Goal: Information Seeking & Learning: Learn about a topic

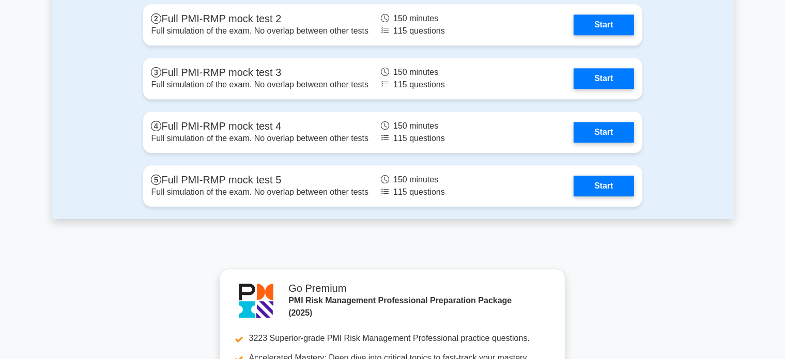
scroll to position [2511, 0]
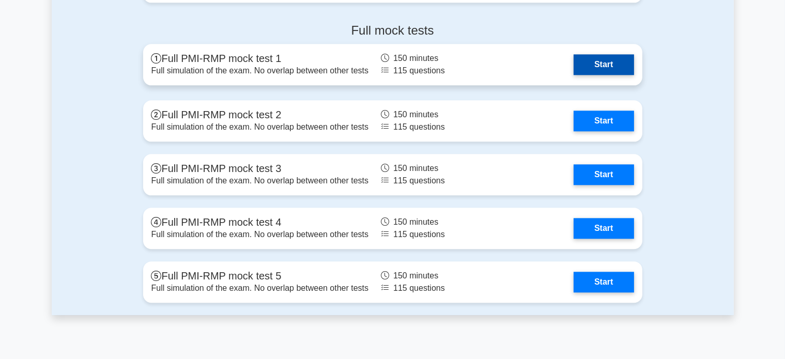
click at [574, 72] on link "Start" at bounding box center [604, 64] width 60 height 21
click at [611, 66] on link "Start" at bounding box center [604, 64] width 60 height 21
click at [622, 68] on link "Start" at bounding box center [604, 64] width 60 height 21
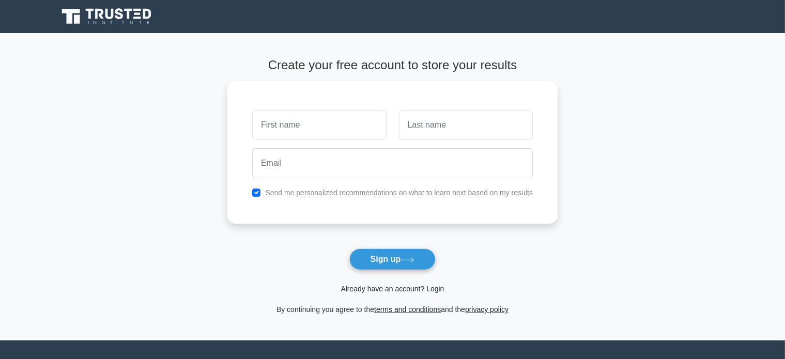
click at [432, 290] on link "Already have an account? Login" at bounding box center [392, 289] width 103 height 8
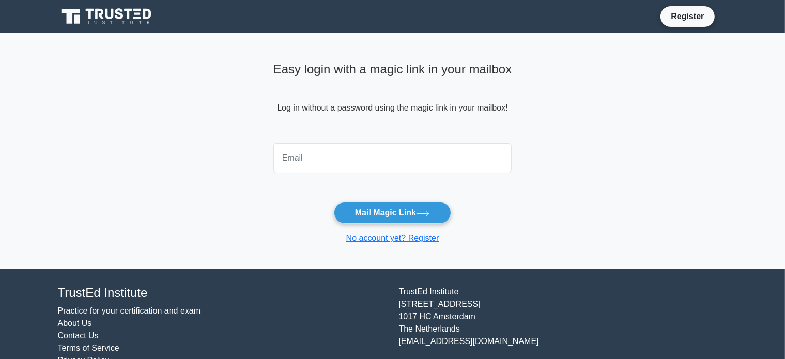
click at [409, 169] on input "email" at bounding box center [392, 158] width 239 height 30
click at [554, 193] on main "Easy login with a magic link in your mailbox Log in without a password using th…" at bounding box center [392, 151] width 785 height 236
click at [407, 216] on button "Mail Magic Link" at bounding box center [392, 213] width 117 height 22
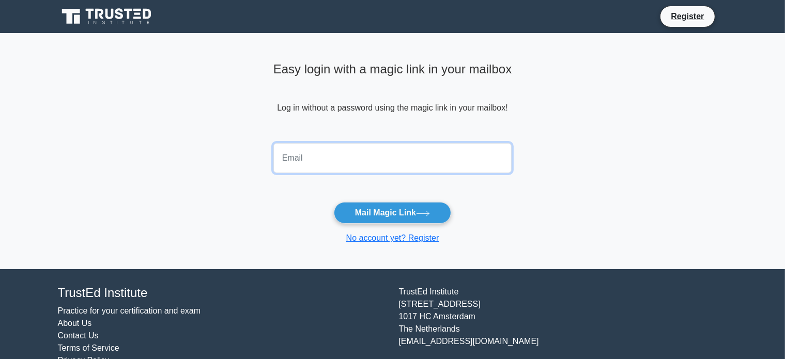
click at [364, 160] on input "email" at bounding box center [392, 158] width 239 height 30
type input "shihua.zhu21@sattler.edu"
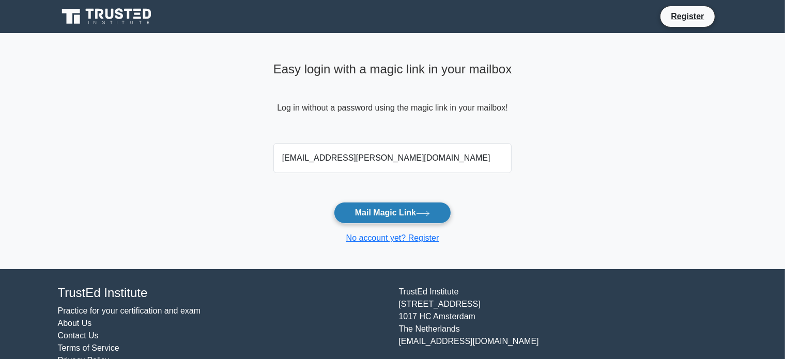
click at [411, 215] on button "Mail Magic Link" at bounding box center [392, 213] width 117 height 22
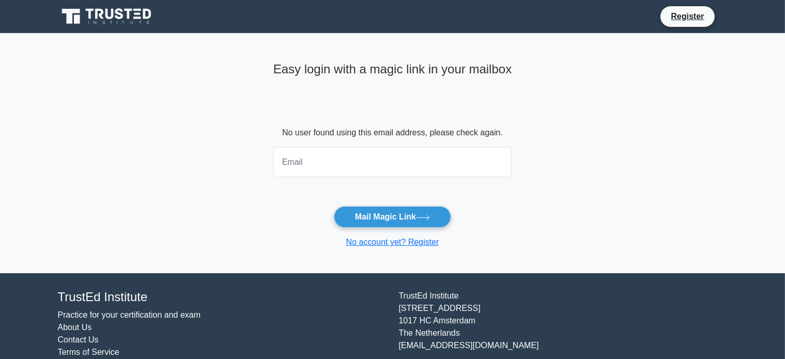
click at [411, 166] on input "email" at bounding box center [392, 162] width 239 height 30
type input "zhu.shih@northeastern.edu"
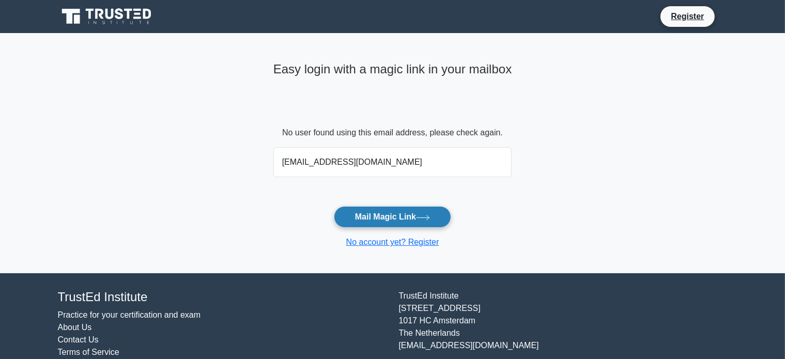
click at [423, 217] on icon at bounding box center [423, 218] width 14 height 6
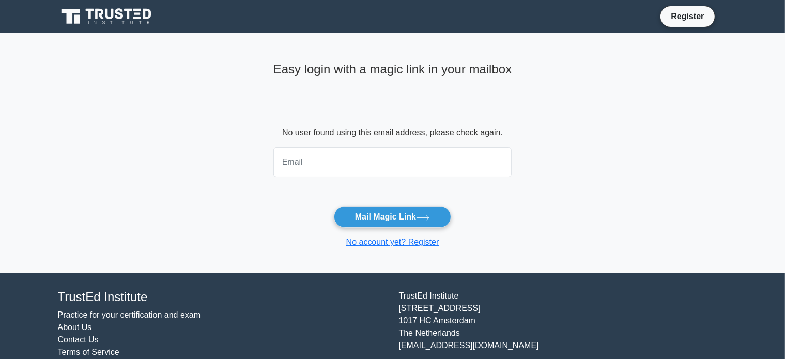
click at [353, 169] on input "email" at bounding box center [392, 162] width 239 height 30
type input "[EMAIL_ADDRESS][DOMAIN_NAME]"
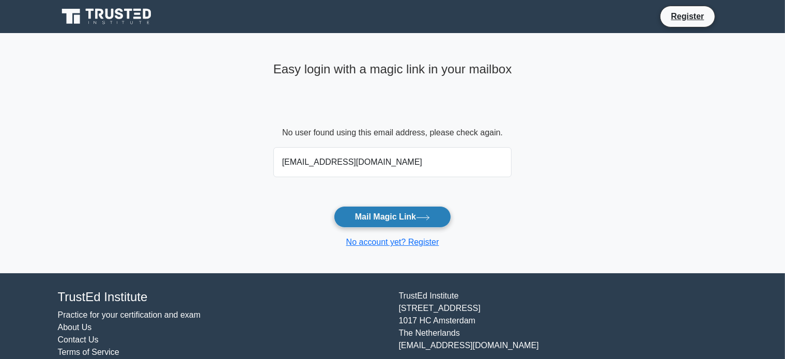
click at [405, 219] on button "Mail Magic Link" at bounding box center [392, 217] width 117 height 22
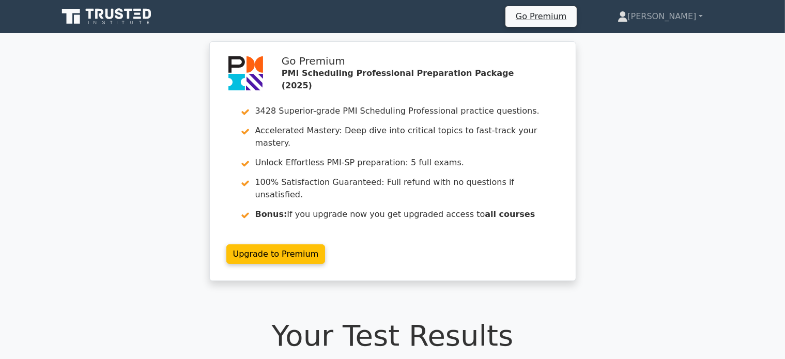
click at [132, 19] on icon at bounding box center [107, 17] width 99 height 20
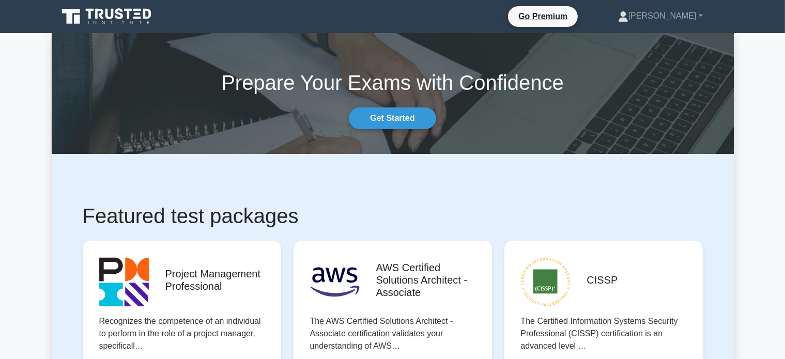
scroll to position [735, 0]
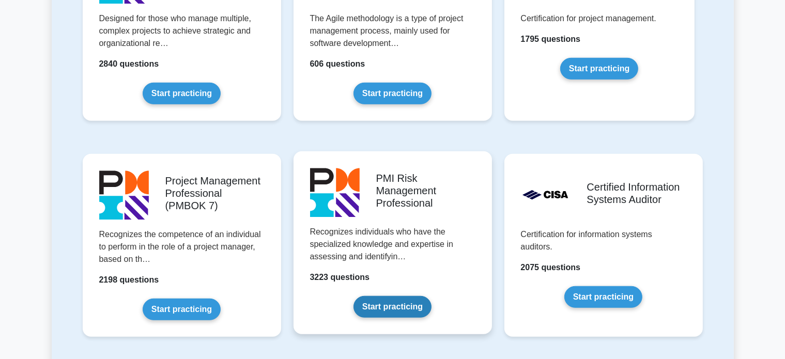
click at [407, 296] on link "Start practicing" at bounding box center [393, 307] width 78 height 22
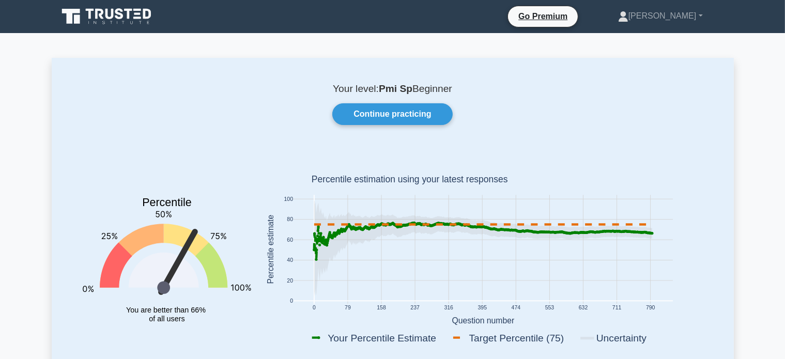
click at [122, 14] on icon at bounding box center [119, 13] width 8 height 11
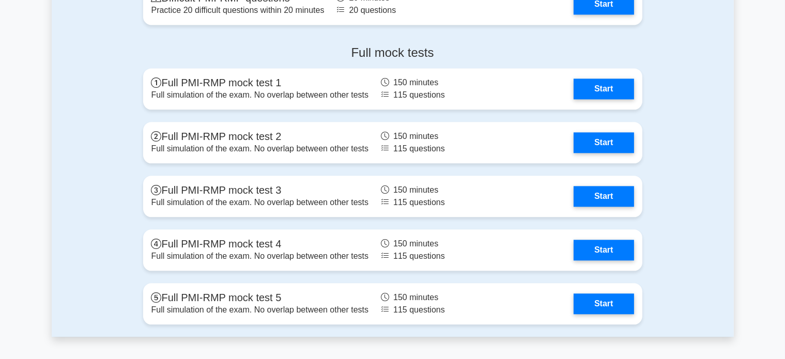
scroll to position [2378, 0]
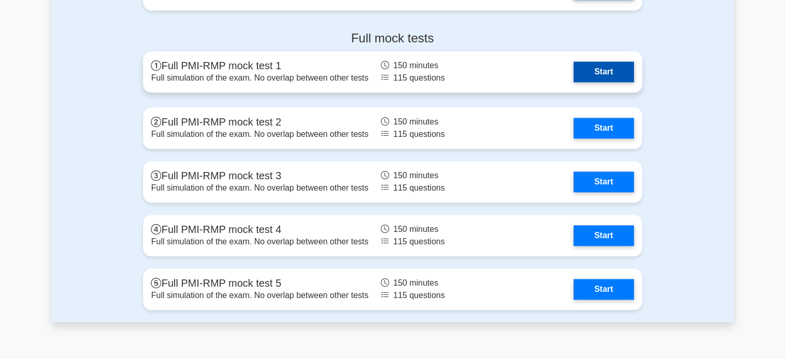
click at [612, 74] on link "Start" at bounding box center [604, 72] width 60 height 21
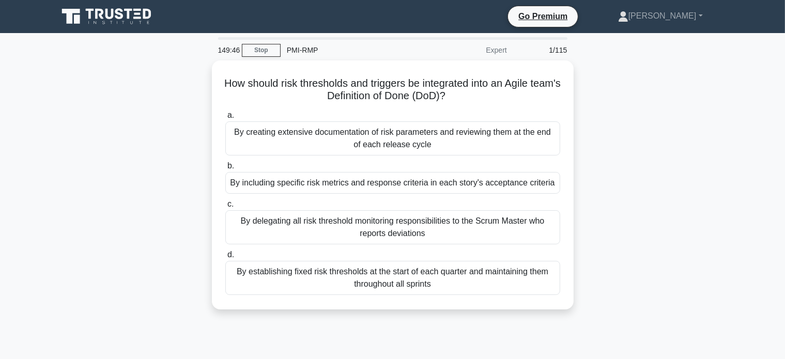
click at [689, 254] on div "How should risk thresholds and triggers be integrated into an Agile team's Defi…" at bounding box center [393, 191] width 682 height 262
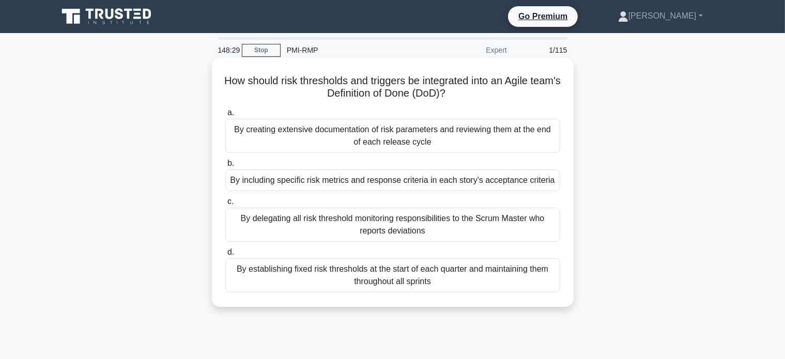
click at [408, 275] on div "By establishing fixed risk thresholds at the start of each quarter and maintain…" at bounding box center [392, 275] width 335 height 34
click at [225, 256] on input "d. By establishing fixed risk thresholds at the start of each quarter and maint…" at bounding box center [225, 252] width 0 height 7
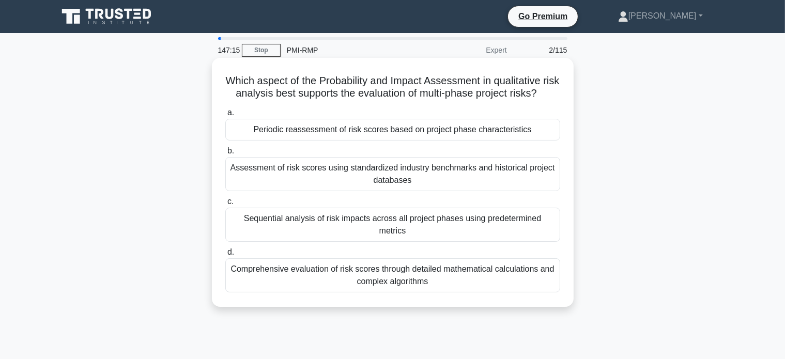
click at [359, 141] on div "Periodic reassessment of risk scores based on project phase characteristics" at bounding box center [392, 130] width 335 height 22
click at [225, 116] on input "a. Periodic reassessment of risk scores based on project phase characteristics" at bounding box center [225, 113] width 0 height 7
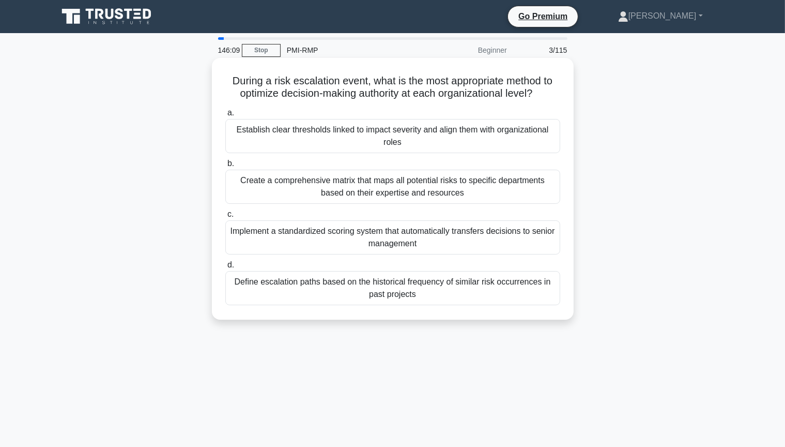
click at [431, 292] on div "Define escalation paths based on the historical frequency of similar risk occur…" at bounding box center [392, 288] width 335 height 34
click at [225, 268] on input "d. Define escalation paths based on the historical frequency of similar risk oc…" at bounding box center [225, 265] width 0 height 7
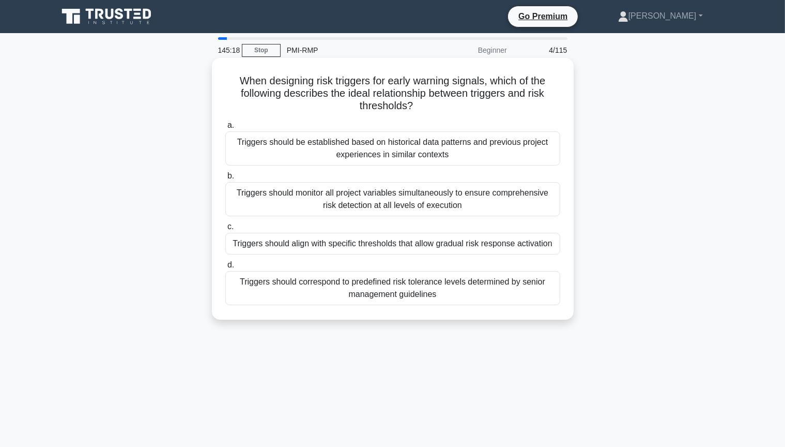
click at [498, 243] on div "Triggers should align with specific thresholds that allow gradual risk response…" at bounding box center [392, 244] width 335 height 22
click at [225, 230] on input "c. Triggers should align with specific thresholds that allow gradual risk respo…" at bounding box center [225, 226] width 0 height 7
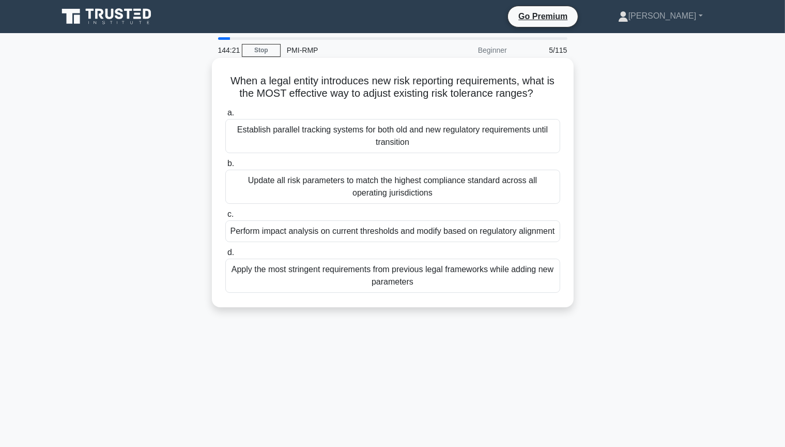
click at [425, 184] on div "Update all risk parameters to match the highest compliance standard across all …" at bounding box center [392, 187] width 335 height 34
click at [225, 167] on input "b. Update all risk parameters to match the highest compliance standard across a…" at bounding box center [225, 163] width 0 height 7
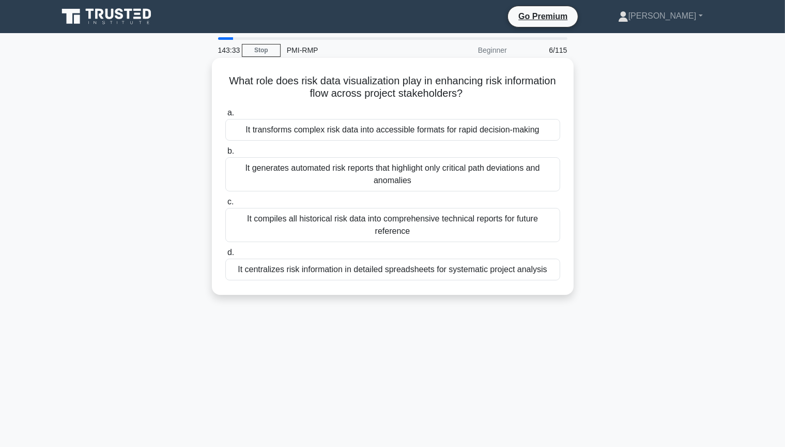
click at [411, 135] on div "It transforms complex risk data into accessible formats for rapid decision-maki…" at bounding box center [392, 130] width 335 height 22
click at [225, 116] on input "a. It transforms complex risk data into accessible formats for rapid decision-m…" at bounding box center [225, 113] width 0 height 7
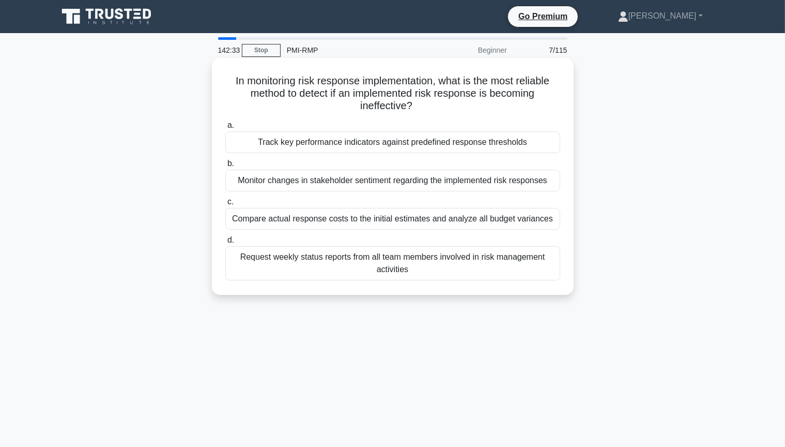
click at [391, 146] on div "Track key performance indicators against predefined response thresholds" at bounding box center [392, 142] width 335 height 22
click at [225, 129] on input "a. Track key performance indicators against predefined response thresholds" at bounding box center [225, 125] width 0 height 7
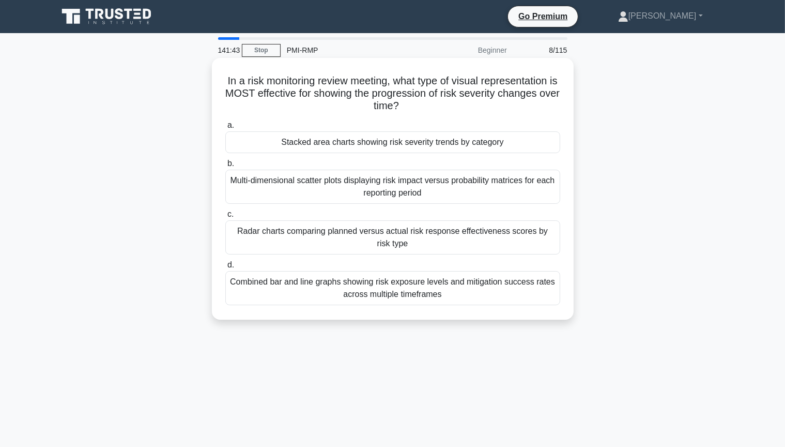
click at [441, 296] on div "Combined bar and line graphs showing risk exposure levels and mitigation succes…" at bounding box center [392, 288] width 335 height 34
click at [225, 268] on input "d. Combined bar and line graphs showing risk exposure levels and mitigation suc…" at bounding box center [225, 265] width 0 height 7
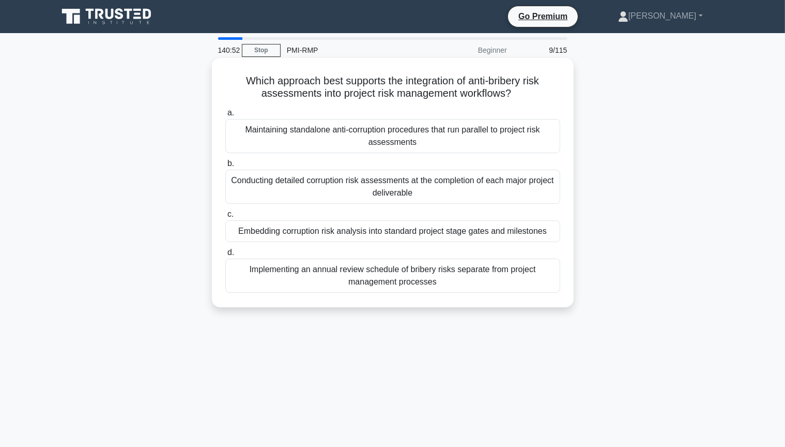
click at [405, 139] on div "Maintaining standalone anti-corruption procedures that run parallel to project …" at bounding box center [392, 136] width 335 height 34
click at [225, 116] on input "a. Maintaining standalone anti-corruption procedures that run parallel to proje…" at bounding box center [225, 113] width 0 height 7
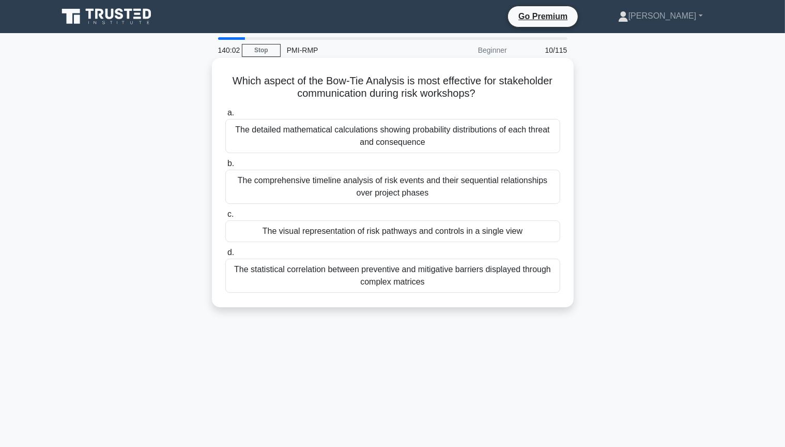
click at [433, 272] on div "The statistical correlation between preventive and mitigative barriers displaye…" at bounding box center [392, 275] width 335 height 34
click at [225, 256] on input "d. The statistical correlation between preventive and mitigative barriers displ…" at bounding box center [225, 252] width 0 height 7
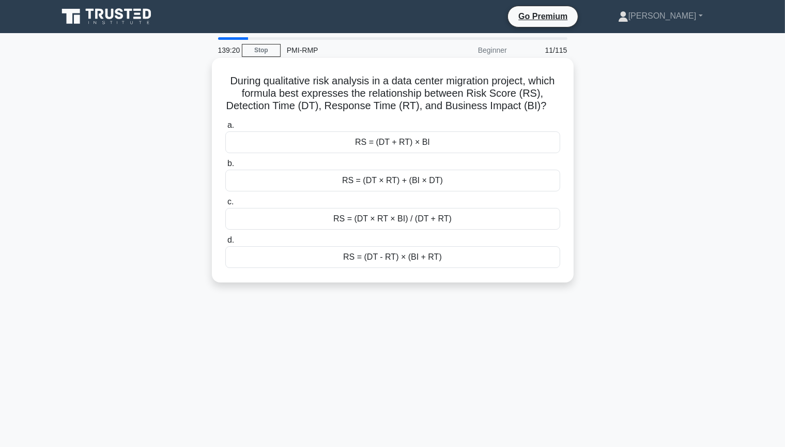
click at [424, 143] on div "RS = (DT + RT) × BI" at bounding box center [392, 142] width 335 height 22
click at [225, 129] on input "a. RS = (DT + RT) × BI" at bounding box center [225, 125] width 0 height 7
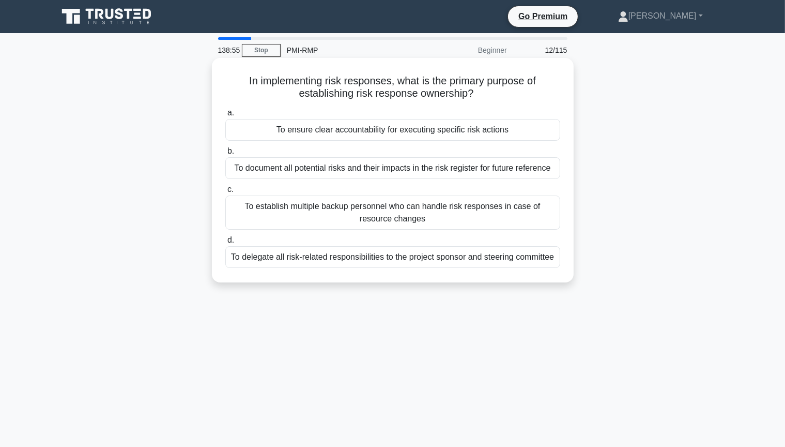
click at [467, 130] on div "To ensure clear accountability for executing specific risk actions" at bounding box center [392, 130] width 335 height 22
click at [225, 116] on input "a. To ensure clear accountability for executing specific risk actions" at bounding box center [225, 113] width 0 height 7
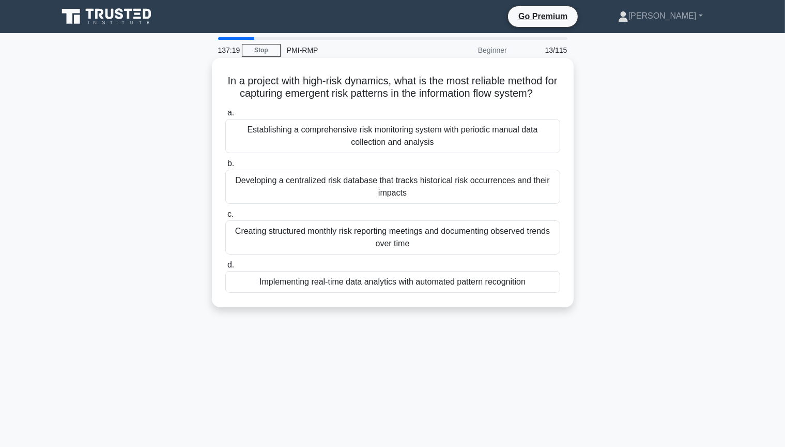
click at [485, 285] on div "Implementing real-time data analytics with automated pattern recognition" at bounding box center [392, 282] width 335 height 22
click at [225, 268] on input "d. Implementing real-time data analytics with automated pattern recognition" at bounding box center [225, 265] width 0 height 7
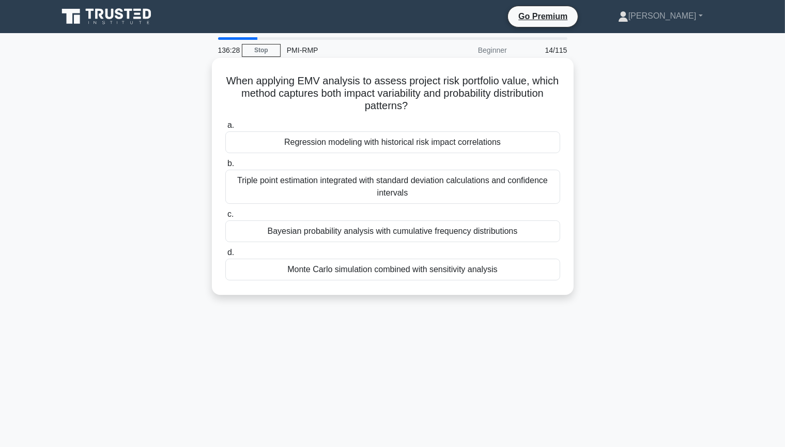
click at [442, 271] on div "Monte Carlo simulation combined with sensitivity analysis" at bounding box center [392, 269] width 335 height 22
click at [225, 256] on input "d. Monte Carlo simulation combined with sensitivity analysis" at bounding box center [225, 252] width 0 height 7
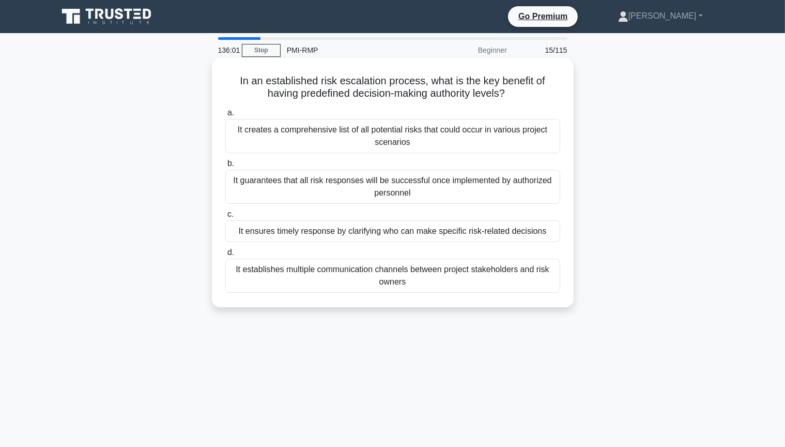
click at [476, 232] on div "It ensures timely response by clarifying who can make specific risk-related dec…" at bounding box center [392, 231] width 335 height 22
click at [225, 218] on input "c. It ensures timely response by clarifying who can make specific risk-related …" at bounding box center [225, 214] width 0 height 7
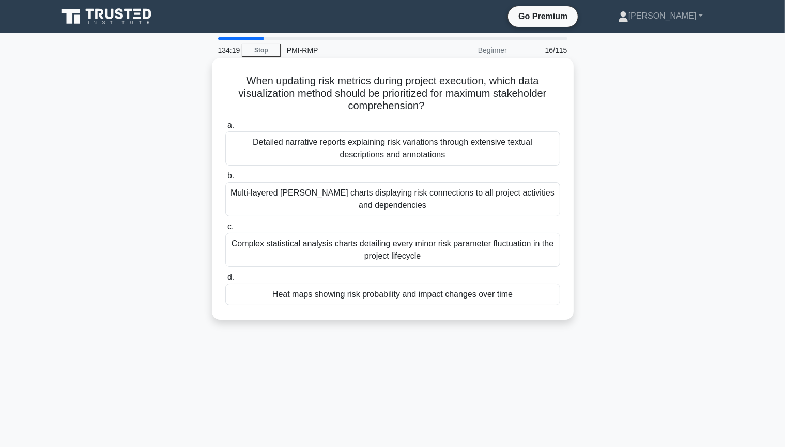
click at [445, 297] on div "Heat maps showing risk probability and impact changes over time" at bounding box center [392, 294] width 335 height 22
click at [225, 281] on input "d. Heat maps showing risk probability and impact changes over time" at bounding box center [225, 277] width 0 height 7
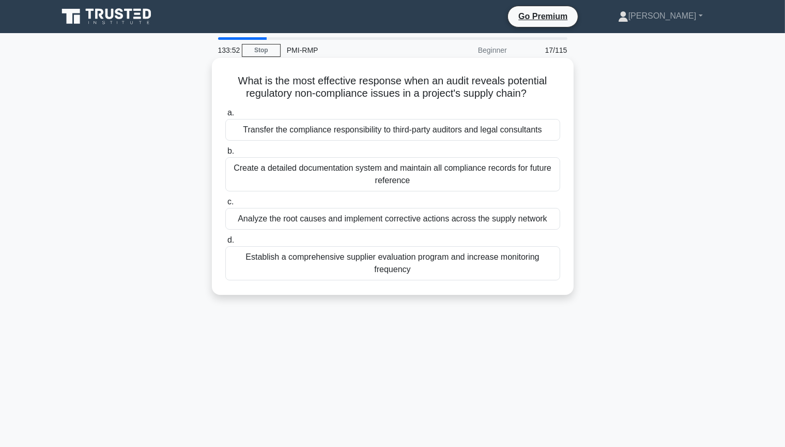
click at [485, 221] on div "Analyze the root causes and implement corrective actions across the supply netw…" at bounding box center [392, 219] width 335 height 22
click at [225, 205] on input "c. Analyze the root causes and implement corrective actions across the supply n…" at bounding box center [225, 202] width 0 height 7
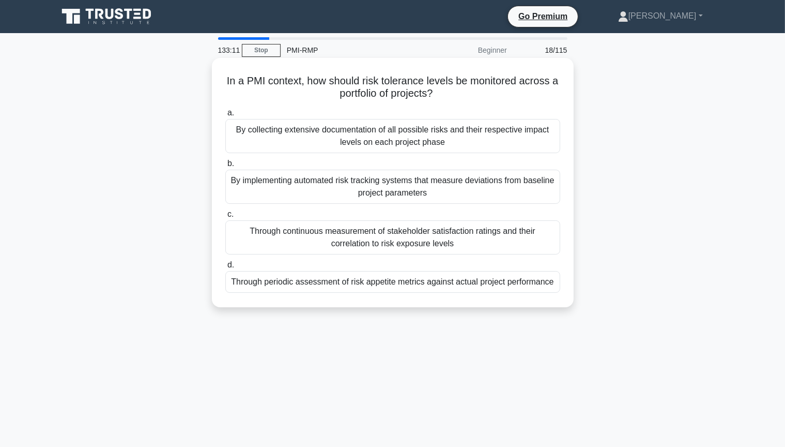
click at [369, 285] on div "Through periodic assessment of risk appetite metrics against actual project per…" at bounding box center [392, 282] width 335 height 22
click at [225, 268] on input "d. Through periodic assessment of risk appetite metrics against actual project …" at bounding box center [225, 265] width 0 height 7
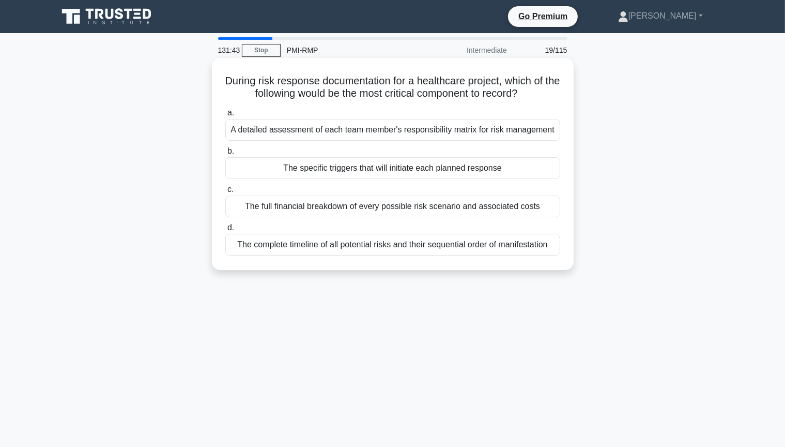
click at [440, 167] on div "The specific triggers that will initiate each planned response" at bounding box center [392, 168] width 335 height 22
click at [225, 155] on input "b. The specific triggers that will initiate each planned response" at bounding box center [225, 151] width 0 height 7
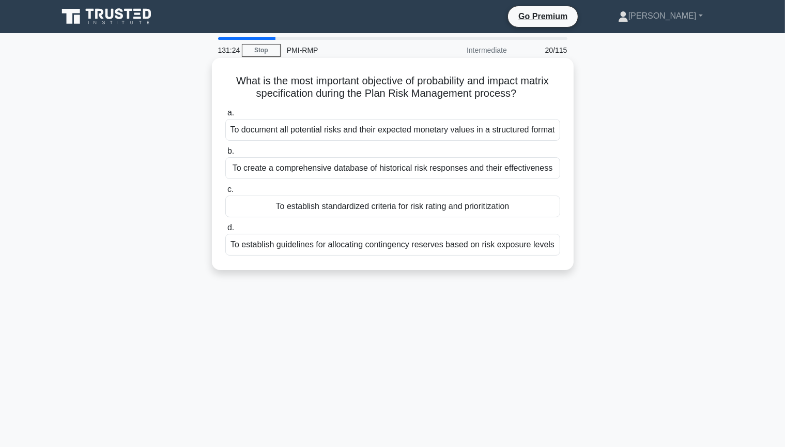
click at [500, 214] on div "To establish standardized criteria for risk rating and prioritization" at bounding box center [392, 206] width 335 height 22
click at [225, 193] on input "c. To establish standardized criteria for risk rating and prioritization" at bounding box center [225, 189] width 0 height 7
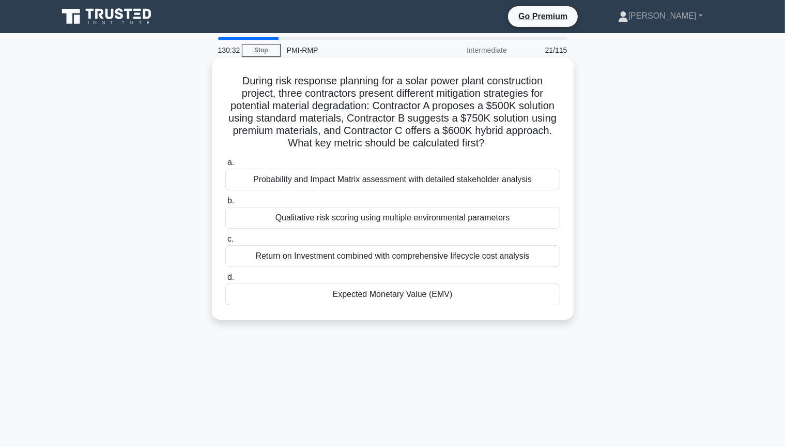
click at [378, 219] on div "Qualitative risk scoring using multiple environmental parameters" at bounding box center [392, 218] width 335 height 22
click at [225, 204] on input "b. Qualitative risk scoring using multiple environmental parameters" at bounding box center [225, 200] width 0 height 7
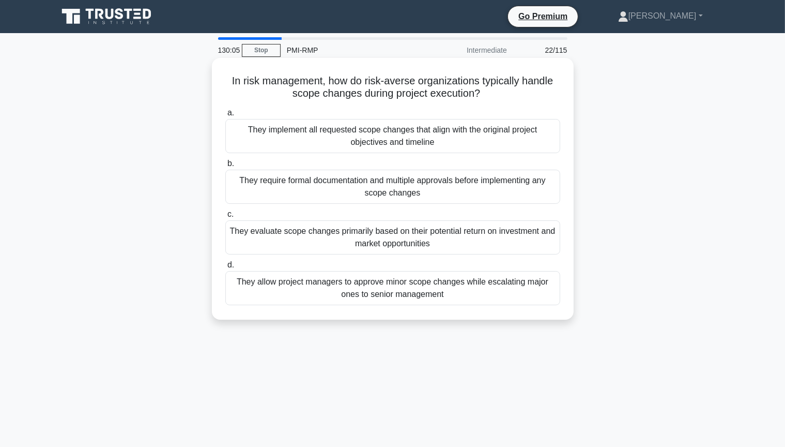
click at [390, 240] on div "They evaluate scope changes primarily based on their potential return on invest…" at bounding box center [392, 237] width 335 height 34
click at [225, 218] on input "c. They evaluate scope changes primarily based on their potential return on inv…" at bounding box center [225, 214] width 0 height 7
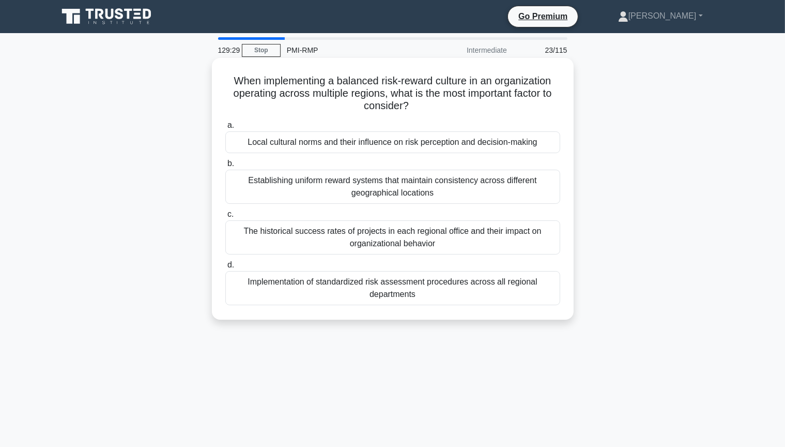
click at [414, 142] on div "Local cultural norms and their influence on risk perception and decision-making" at bounding box center [392, 142] width 335 height 22
click at [225, 129] on input "a. Local cultural norms and their influence on risk perception and decision-mak…" at bounding box center [225, 125] width 0 height 7
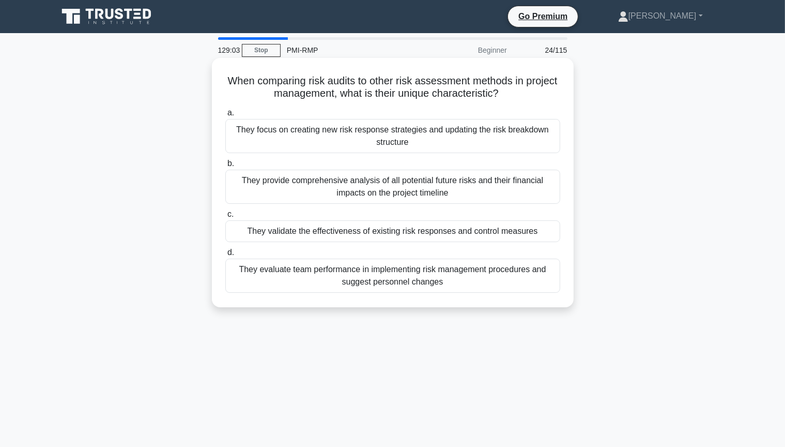
click at [414, 234] on div "They validate the effectiveness of existing risk responses and control measures" at bounding box center [392, 231] width 335 height 22
click at [225, 218] on input "c. They validate the effectiveness of existing risk responses and control measu…" at bounding box center [225, 214] width 0 height 7
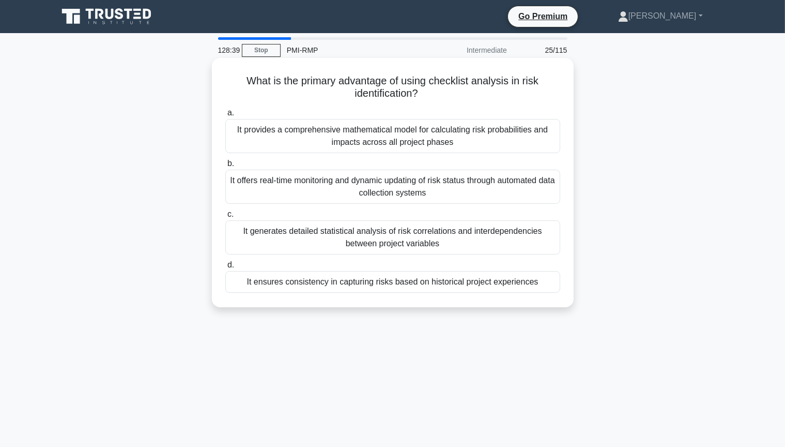
click at [475, 281] on div "It ensures consistency in capturing risks based on historical project experienc…" at bounding box center [392, 282] width 335 height 22
click at [225, 268] on input "d. It ensures consistency in capturing risks based on historical project experi…" at bounding box center [225, 265] width 0 height 7
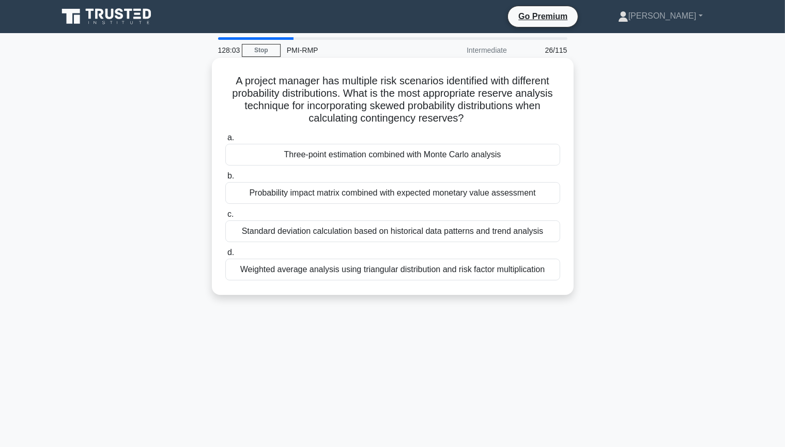
click at [444, 271] on div "Weighted average analysis using triangular distribution and risk factor multipl…" at bounding box center [392, 269] width 335 height 22
click at [225, 256] on input "d. Weighted average analysis using triangular distribution and risk factor mult…" at bounding box center [225, 252] width 0 height 7
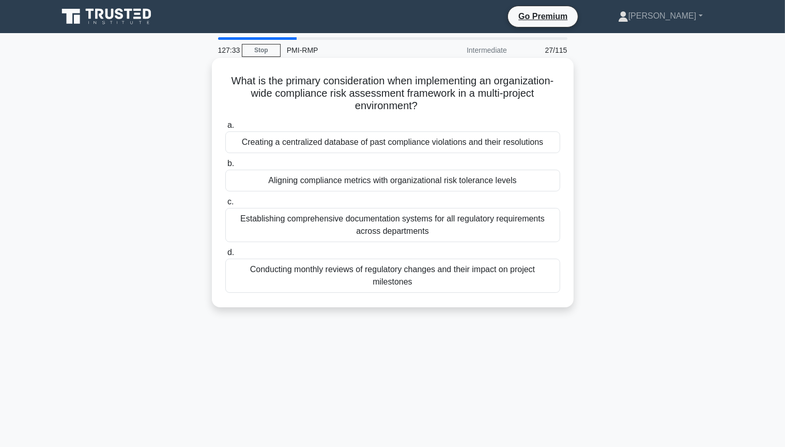
click at [357, 185] on div "Aligning compliance metrics with organizational risk tolerance levels" at bounding box center [392, 181] width 335 height 22
click at [225, 167] on input "b. Aligning compliance metrics with organizational risk tolerance levels" at bounding box center [225, 163] width 0 height 7
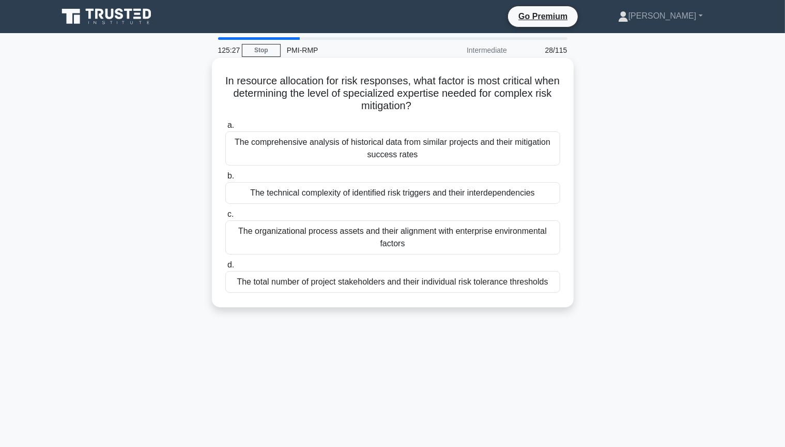
click at [432, 236] on div "The organizational process assets and their alignment with enterprise environme…" at bounding box center [392, 237] width 335 height 34
click at [225, 218] on input "c. The organizational process assets and their alignment with enterprise enviro…" at bounding box center [225, 214] width 0 height 7
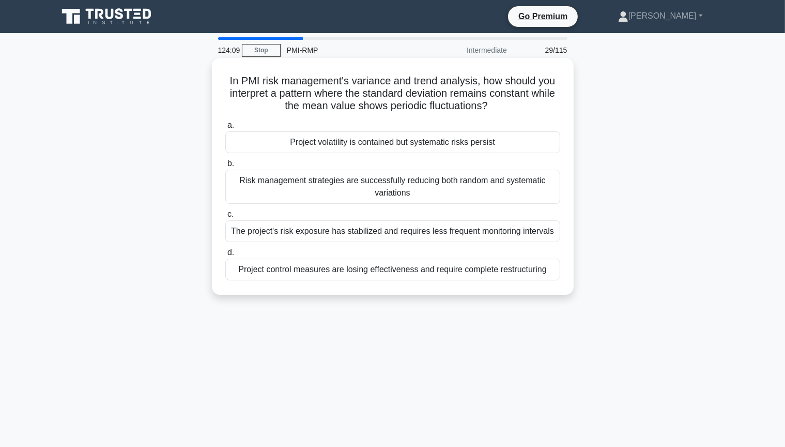
click at [365, 275] on div "Project control measures are losing effectiveness and require complete restruct…" at bounding box center [392, 269] width 335 height 22
click at [225, 256] on input "d. Project control measures are losing effectiveness and require complete restr…" at bounding box center [225, 252] width 0 height 7
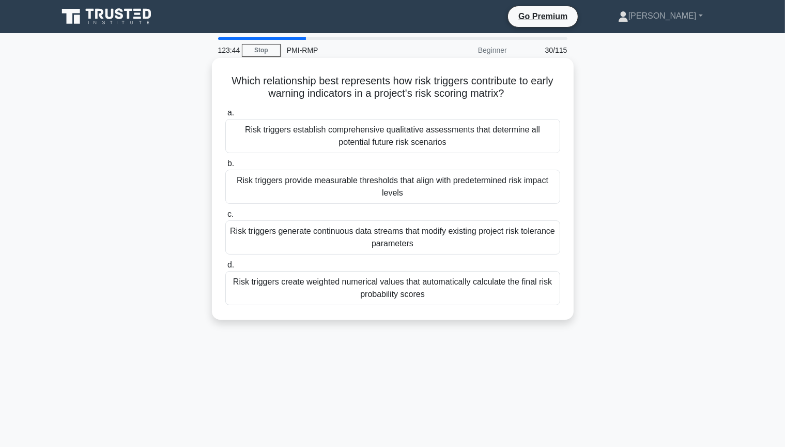
click at [479, 198] on div "Risk triggers provide measurable thresholds that align with predetermined risk …" at bounding box center [392, 187] width 335 height 34
click at [225, 167] on input "b. Risk triggers provide measurable thresholds that align with predetermined ri…" at bounding box center [225, 163] width 0 height 7
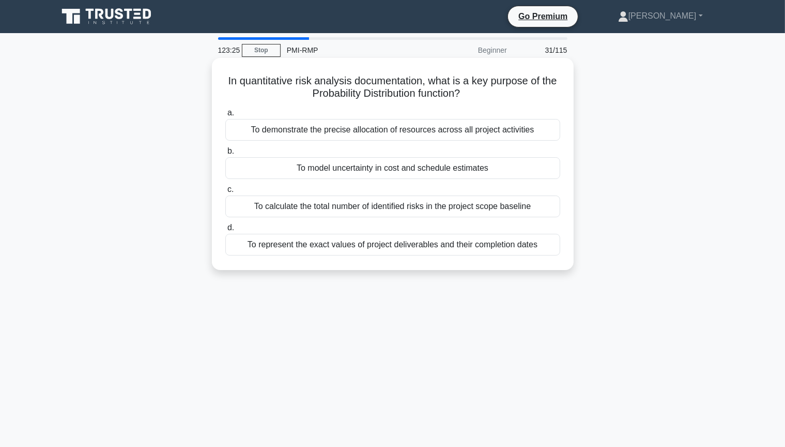
click at [386, 248] on div "To represent the exact values of project deliverables and their completion dates" at bounding box center [392, 245] width 335 height 22
click at [225, 231] on input "d. To represent the exact values of project deliverables and their completion d…" at bounding box center [225, 227] width 0 height 7
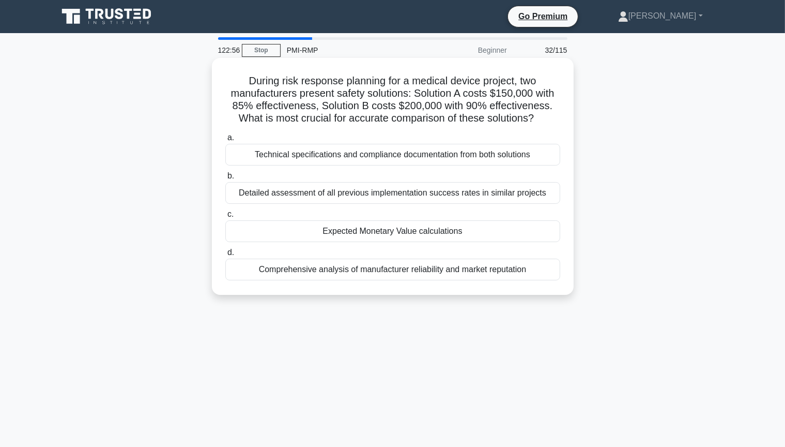
click at [388, 235] on div "Expected Monetary Value calculations" at bounding box center [392, 231] width 335 height 22
click at [225, 218] on input "c. Expected Monetary Value calculations" at bounding box center [225, 214] width 0 height 7
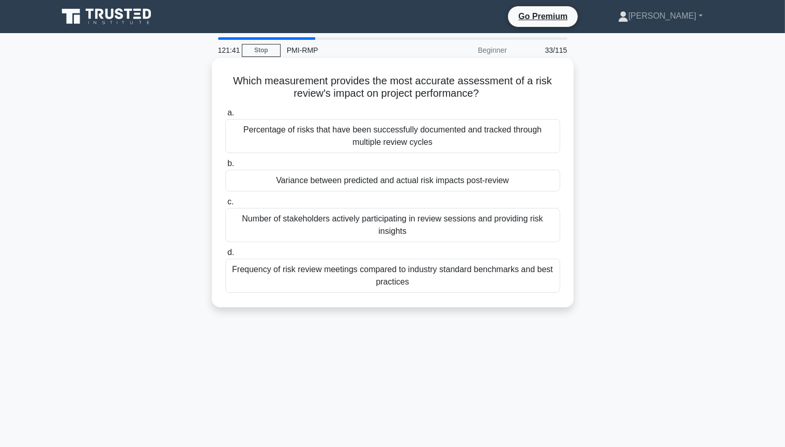
click at [433, 180] on div "Variance between predicted and actual risk impacts post-review" at bounding box center [392, 181] width 335 height 22
click at [225, 167] on input "b. Variance between predicted and actual risk impacts post-review" at bounding box center [225, 163] width 0 height 7
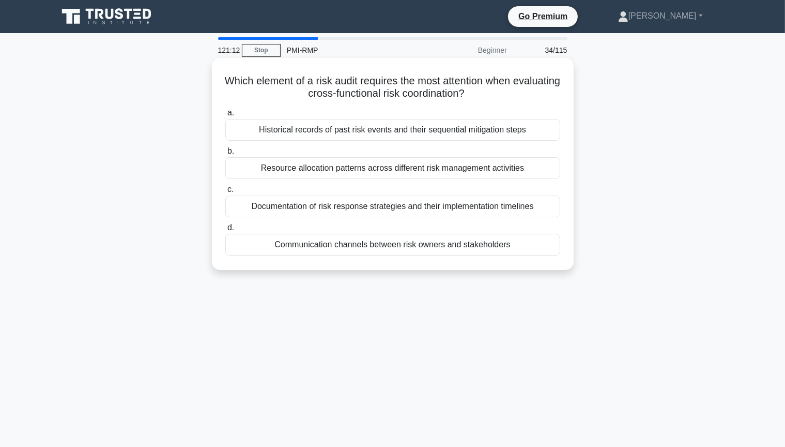
click at [438, 211] on div "Documentation of risk response strategies and their implementation timelines" at bounding box center [392, 206] width 335 height 22
click at [225, 193] on input "c. Documentation of risk response strategies and their implementation timelines" at bounding box center [225, 189] width 0 height 7
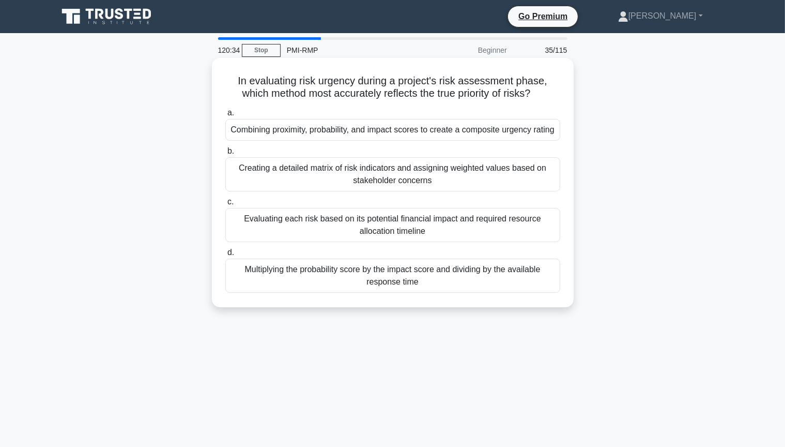
click at [515, 134] on div "Combining proximity, probability, and impact scores to create a composite urgen…" at bounding box center [392, 130] width 335 height 22
click at [225, 116] on input "a. Combining proximity, probability, and impact scores to create a composite ur…" at bounding box center [225, 113] width 0 height 7
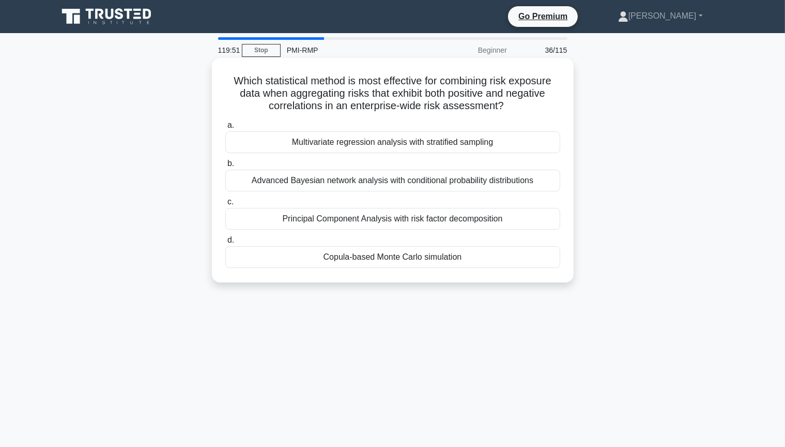
click at [428, 146] on div "Multivariate regression analysis with stratified sampling" at bounding box center [392, 142] width 335 height 22
click at [225, 129] on input "a. Multivariate regression analysis with stratified sampling" at bounding box center [225, 125] width 0 height 7
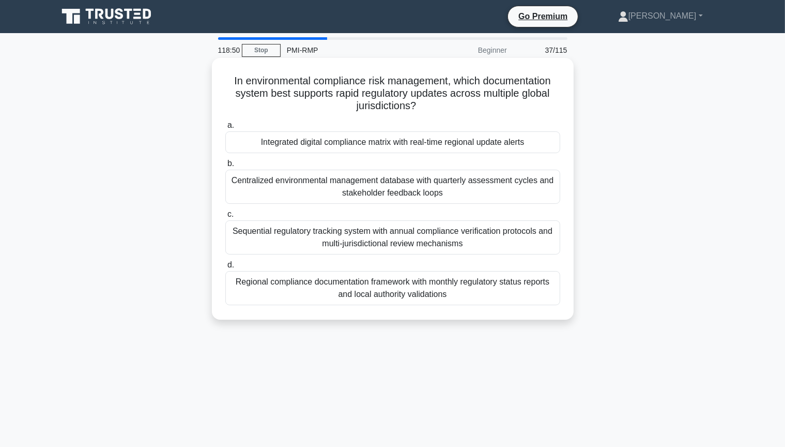
click at [334, 192] on div "Centralized environmental management database with quarterly assessment cycles …" at bounding box center [392, 187] width 335 height 34
click at [225, 167] on input "b. Centralized environmental management database with quarterly assessment cycl…" at bounding box center [225, 163] width 0 height 7
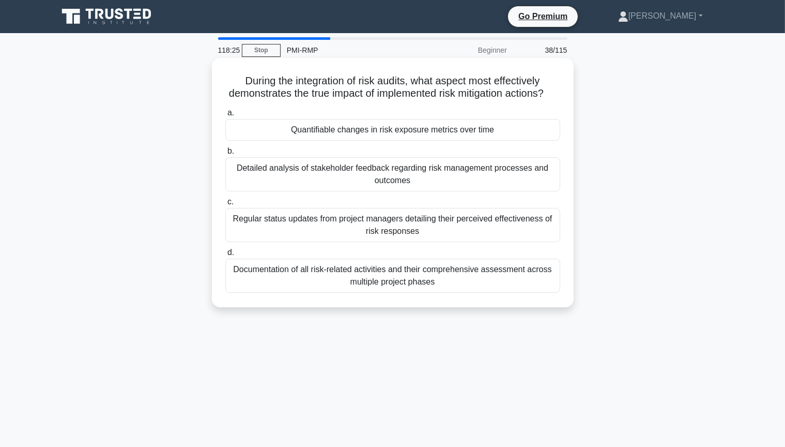
click at [417, 242] on div "Regular status updates from project managers detailing their perceived effectiv…" at bounding box center [392, 225] width 335 height 34
click at [225, 205] on input "c. Regular status updates from project managers detailing their perceived effec…" at bounding box center [225, 202] width 0 height 7
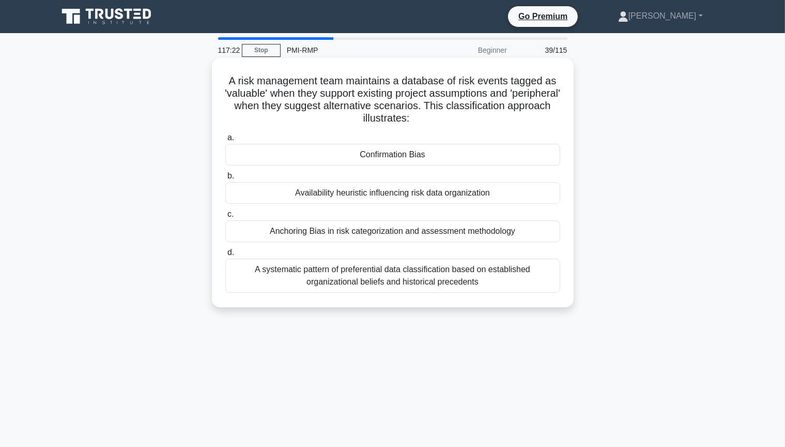
click at [459, 235] on div "Anchoring Bias in risk categorization and assessment methodology" at bounding box center [392, 231] width 335 height 22
click at [225, 218] on input "c. Anchoring Bias in risk categorization and assessment methodology" at bounding box center [225, 214] width 0 height 7
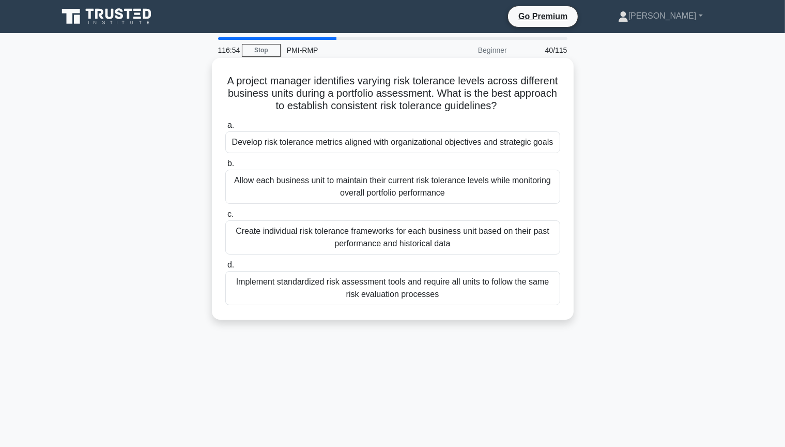
click at [407, 147] on div "Develop risk tolerance metrics aligned with organizational objectives and strat…" at bounding box center [392, 142] width 335 height 22
click at [225, 129] on input "a. Develop risk tolerance metrics aligned with organizational objectives and st…" at bounding box center [225, 125] width 0 height 7
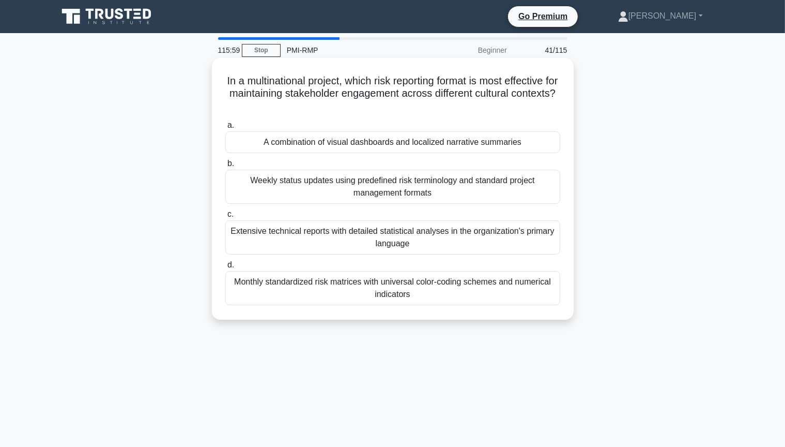
click at [399, 192] on div "Weekly status updates using predefined risk terminology and standard project ma…" at bounding box center [392, 187] width 335 height 34
click at [225, 167] on input "b. Weekly status updates using predefined risk terminology and standard project…" at bounding box center [225, 163] width 0 height 7
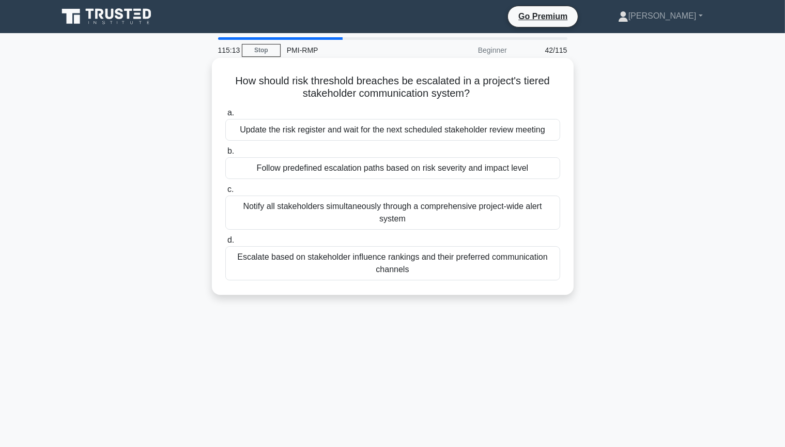
click at [482, 171] on div "Follow predefined escalation paths based on risk severity and impact level" at bounding box center [392, 168] width 335 height 22
click at [225, 155] on input "b. Follow predefined escalation paths based on risk severity and impact level" at bounding box center [225, 151] width 0 height 7
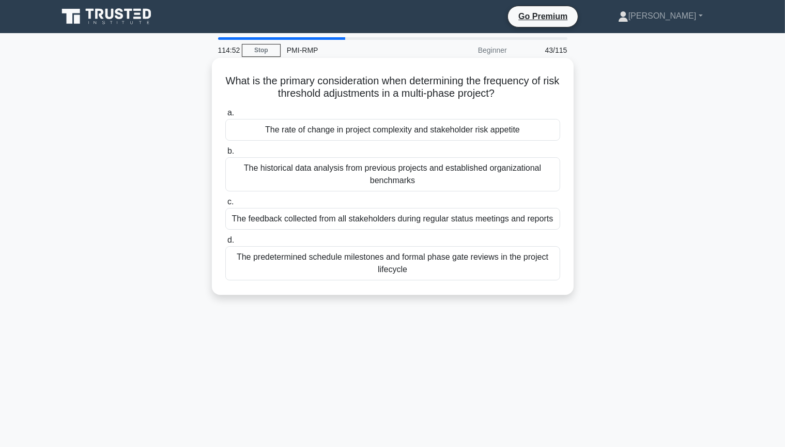
click at [500, 134] on div "The rate of change in project complexity and stakeholder risk appetite" at bounding box center [392, 130] width 335 height 22
click at [225, 116] on input "a. The rate of change in project complexity and stakeholder risk appetite" at bounding box center [225, 113] width 0 height 7
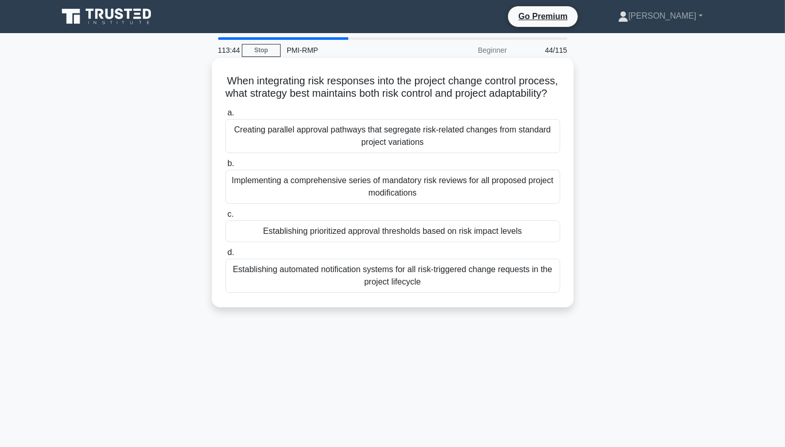
click at [393, 242] on div "Establishing prioritized approval thresholds based on risk impact levels" at bounding box center [392, 231] width 335 height 22
click at [225, 218] on input "c. Establishing prioritized approval thresholds based on risk impact levels" at bounding box center [225, 214] width 0 height 7
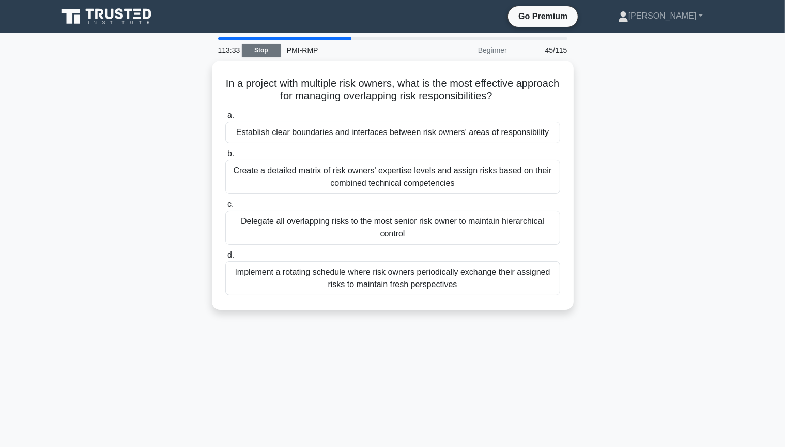
click at [261, 50] on link "Stop" at bounding box center [261, 50] width 39 height 13
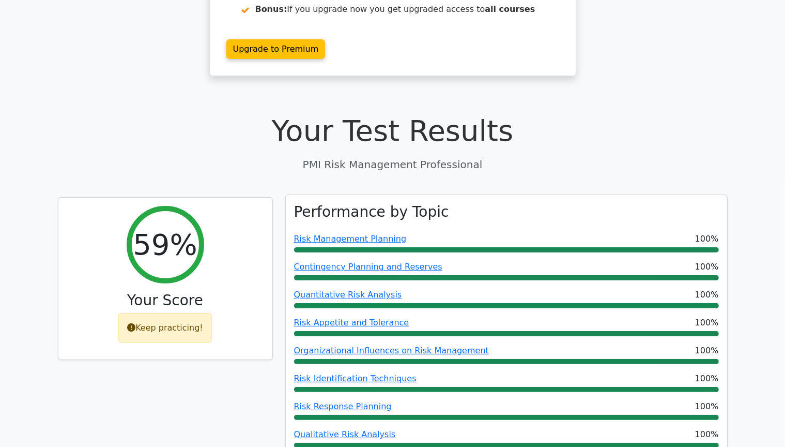
scroll to position [155, 0]
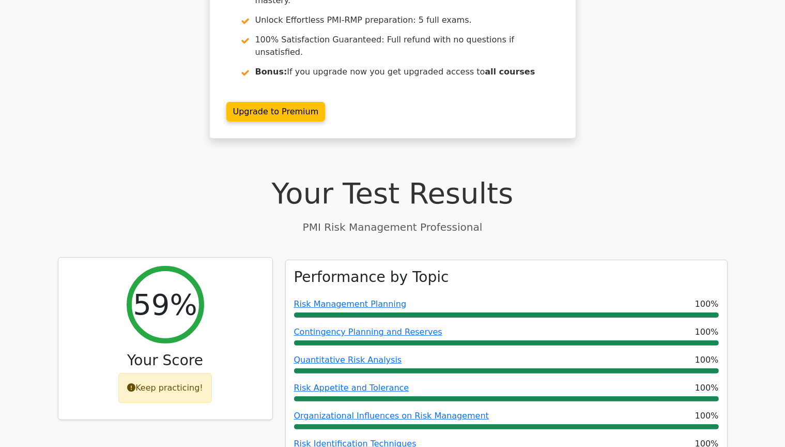
click at [165, 373] on div "Keep practicing!" at bounding box center [165, 388] width 94 height 30
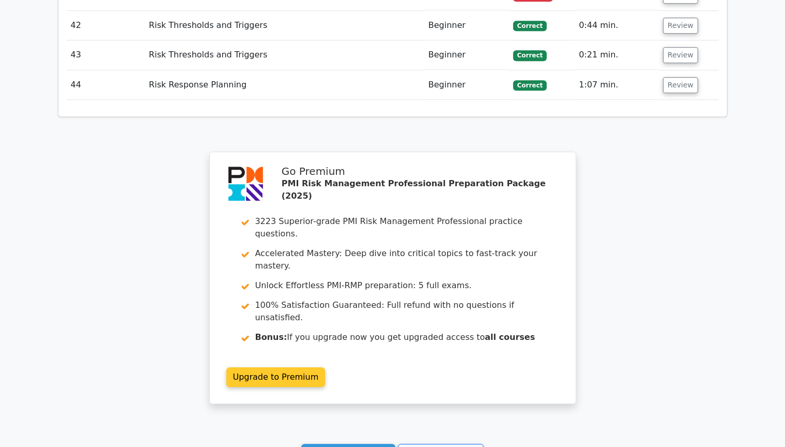
scroll to position [3056, 0]
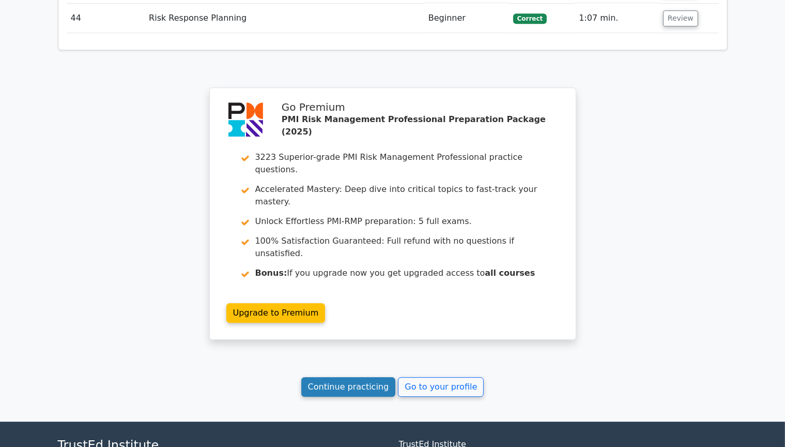
click at [350, 377] on link "Continue practicing" at bounding box center [348, 387] width 95 height 20
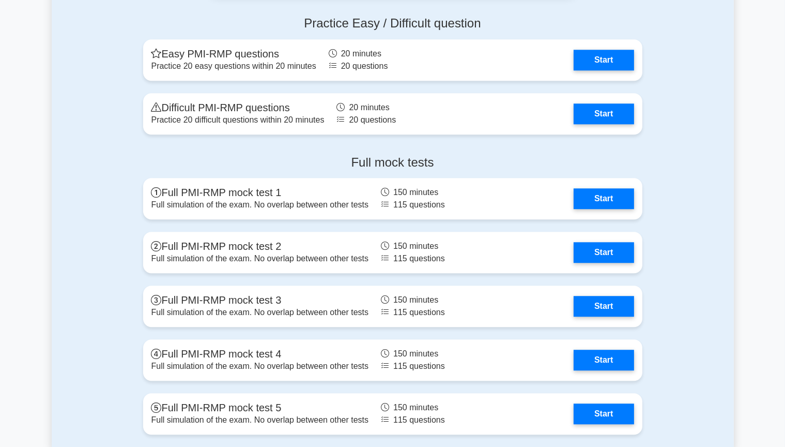
scroll to position [2688, 0]
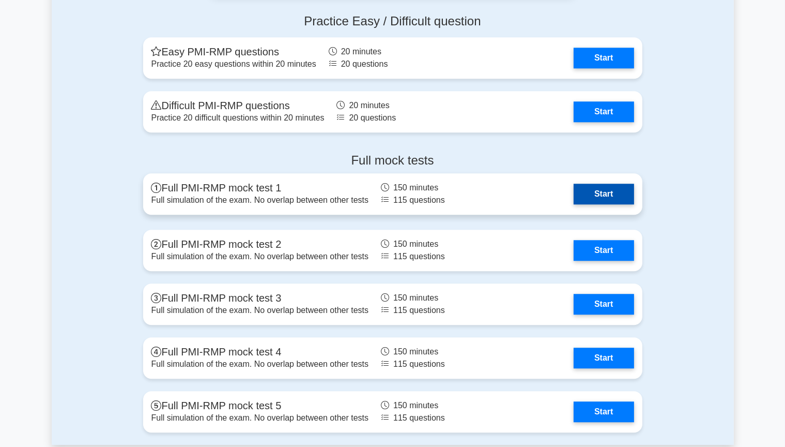
click at [590, 191] on link "Start" at bounding box center [604, 194] width 60 height 21
